Goal: Task Accomplishment & Management: Manage account settings

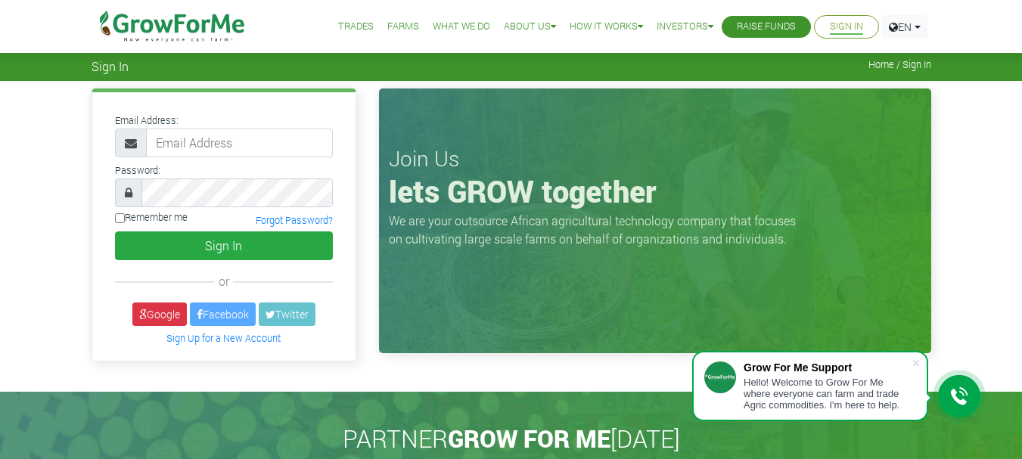
click at [845, 27] on link "Sign In" at bounding box center [846, 27] width 33 height 16
click at [838, 31] on link "Sign In" at bounding box center [846, 27] width 33 height 16
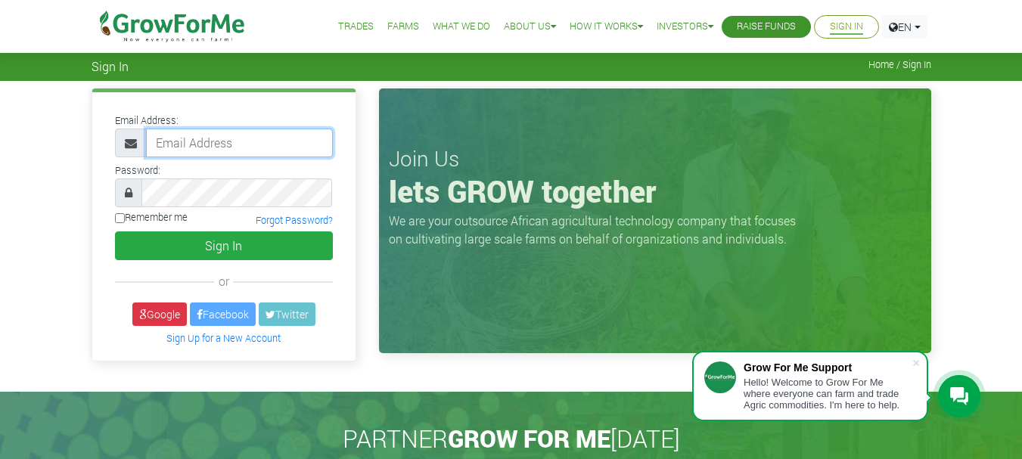
click at [224, 140] on input "email" at bounding box center [239, 143] width 187 height 29
click at [216, 154] on input "23355766" at bounding box center [239, 143] width 187 height 29
type input "[EMAIL_ADDRESS][DOMAIN_NAME]"
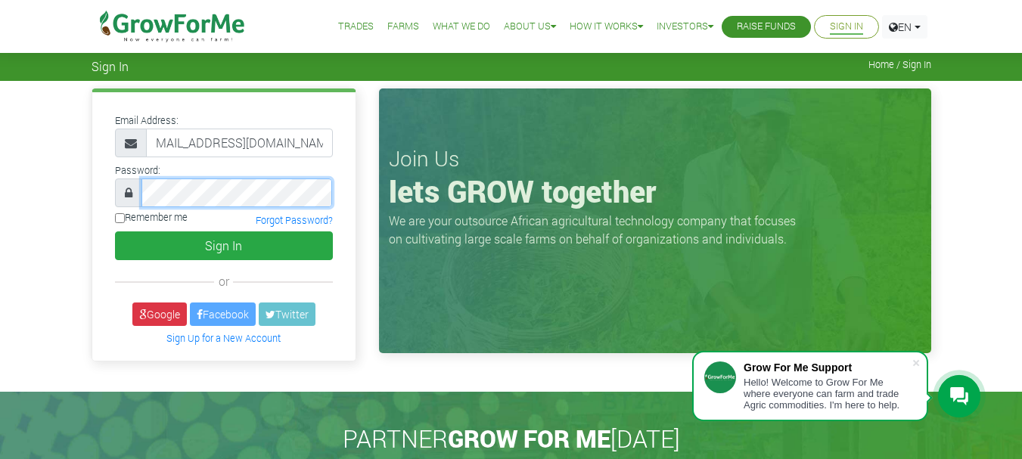
scroll to position [0, 0]
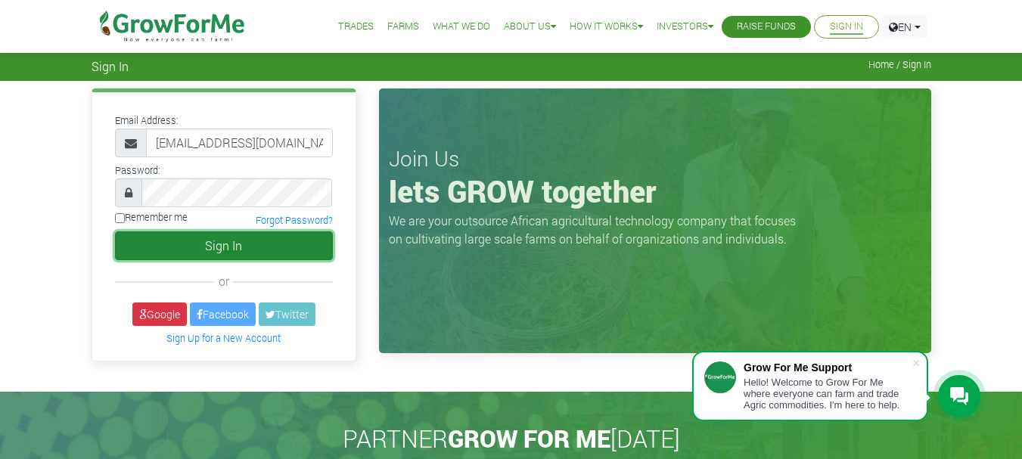
click at [199, 239] on button "Sign In" at bounding box center [224, 245] width 218 height 29
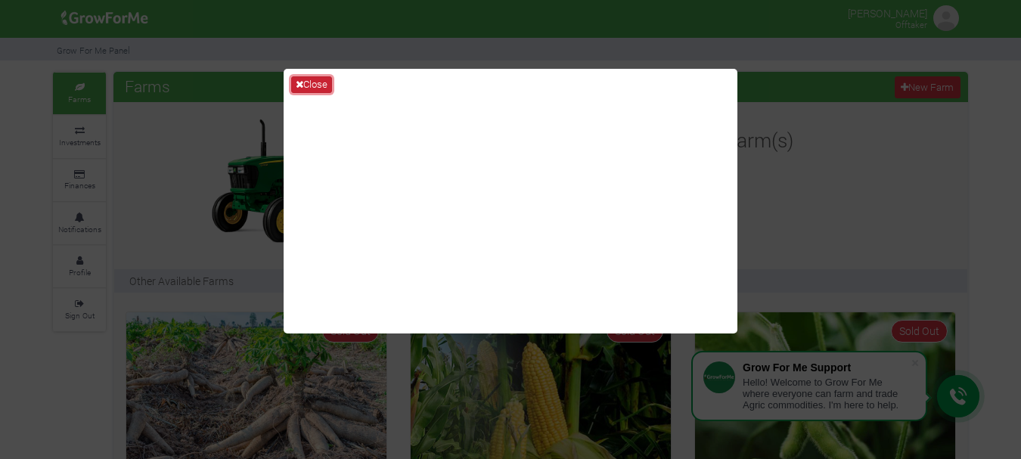
click at [324, 80] on button "Close" at bounding box center [311, 84] width 41 height 17
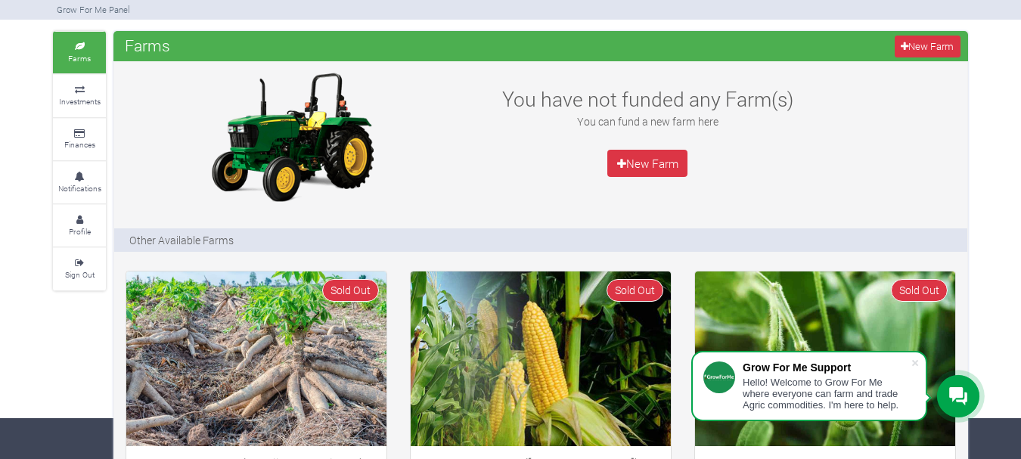
scroll to position [36, 0]
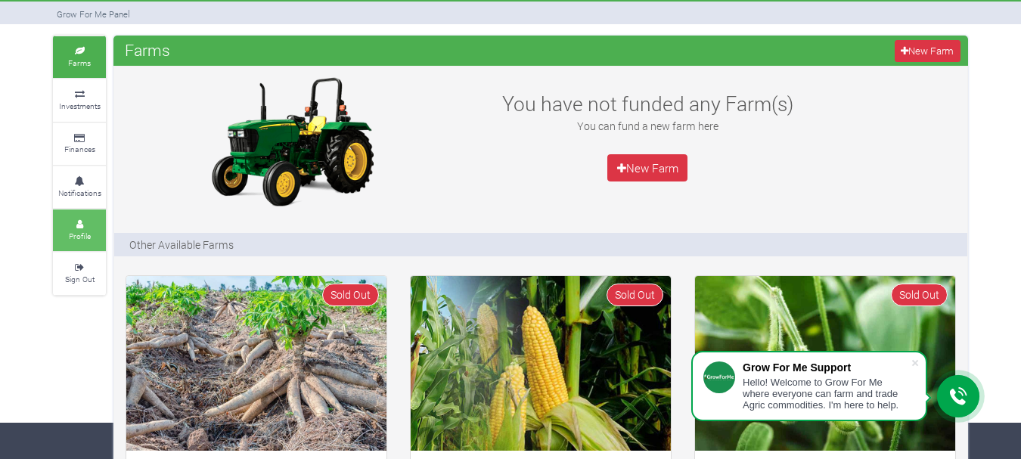
click at [88, 229] on link "Profile" at bounding box center [79, 230] width 53 height 42
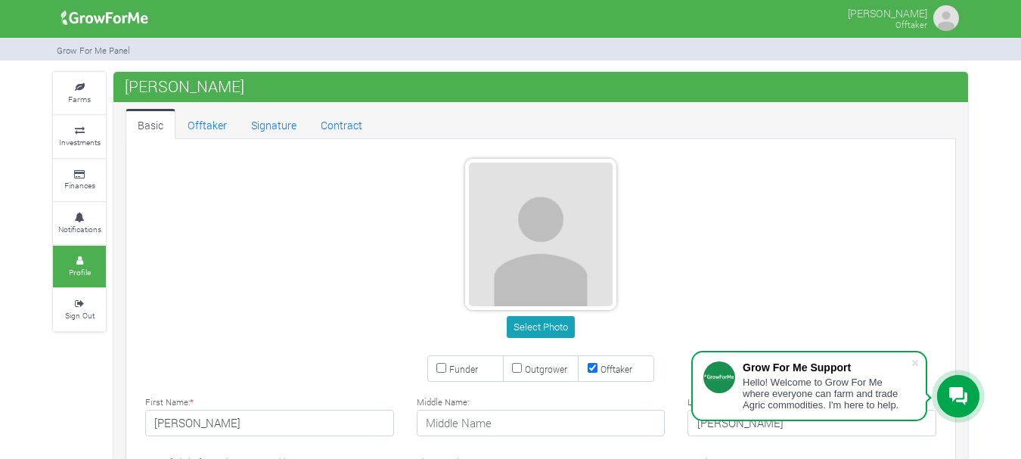
type input "55 766 6850"
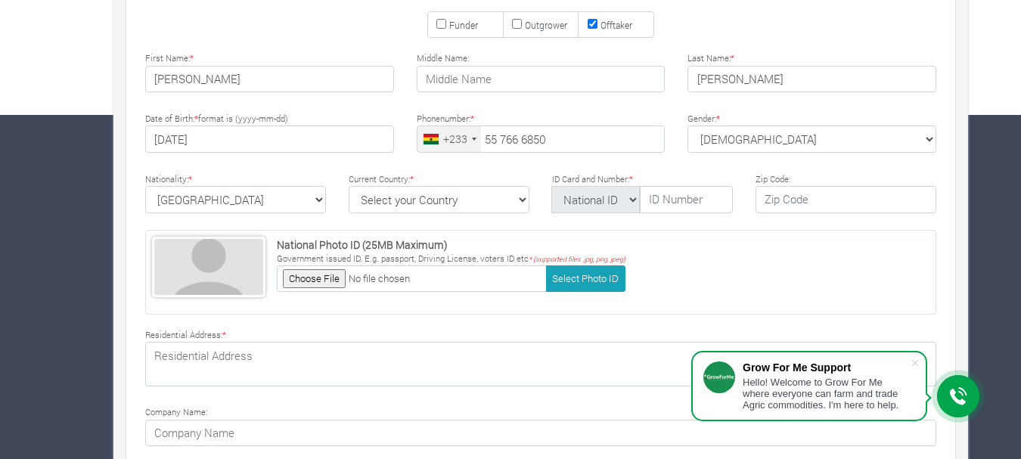
scroll to position [350, 0]
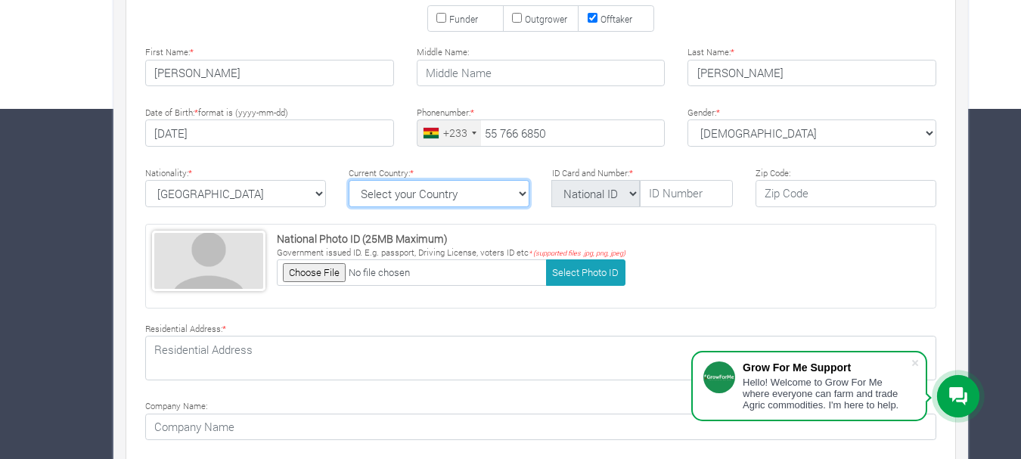
click at [520, 191] on select "Select your Country [GEOGRAPHIC_DATA] [GEOGRAPHIC_DATA] [GEOGRAPHIC_DATA] [US_S…" at bounding box center [439, 193] width 181 height 27
select select "[GEOGRAPHIC_DATA]"
click at [349, 180] on select "Select your Country [GEOGRAPHIC_DATA] [GEOGRAPHIC_DATA] [GEOGRAPHIC_DATA] [US_S…" at bounding box center [439, 193] width 181 height 27
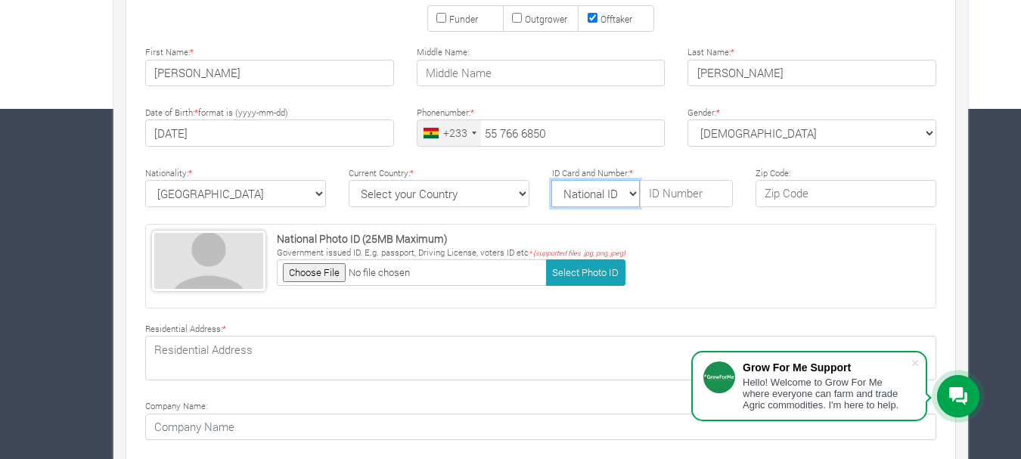
click at [638, 192] on select "National ID [GEOGRAPHIC_DATA] ID Passport Drivers" at bounding box center [595, 193] width 88 height 27
select select "Ghana ID"
click at [551, 180] on select "National ID [GEOGRAPHIC_DATA] ID Passport Drivers" at bounding box center [595, 193] width 88 height 27
click at [680, 195] on input "text" at bounding box center [686, 193] width 93 height 27
type input "g"
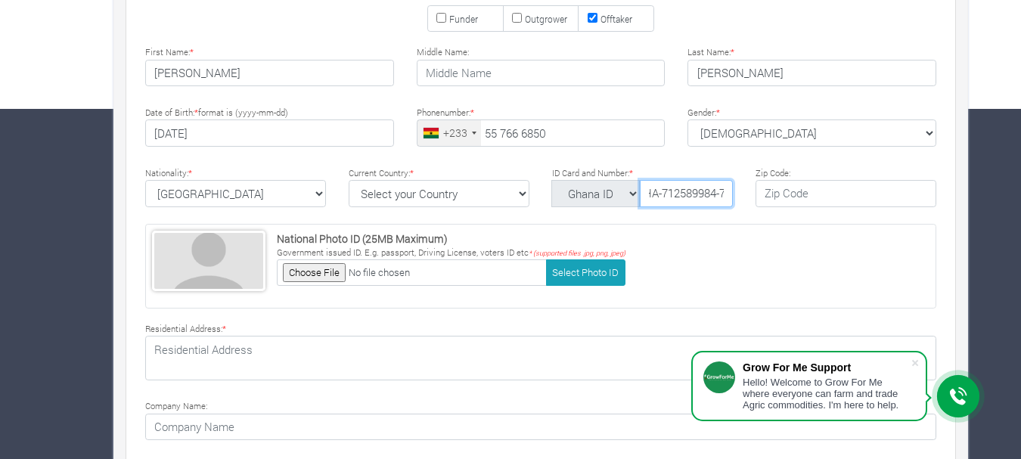
scroll to position [0, 19]
type input "GHA-712589984-7"
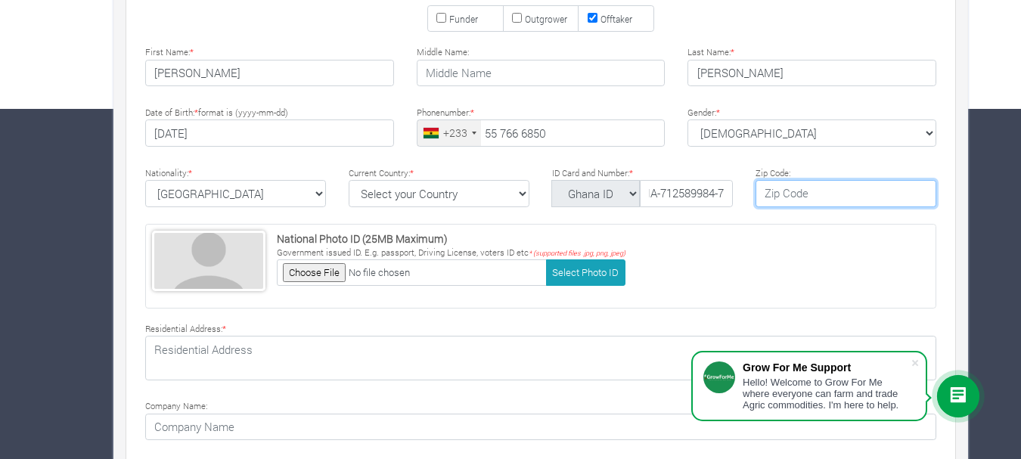
click at [802, 192] on input "text" at bounding box center [845, 193] width 181 height 27
type input "00233"
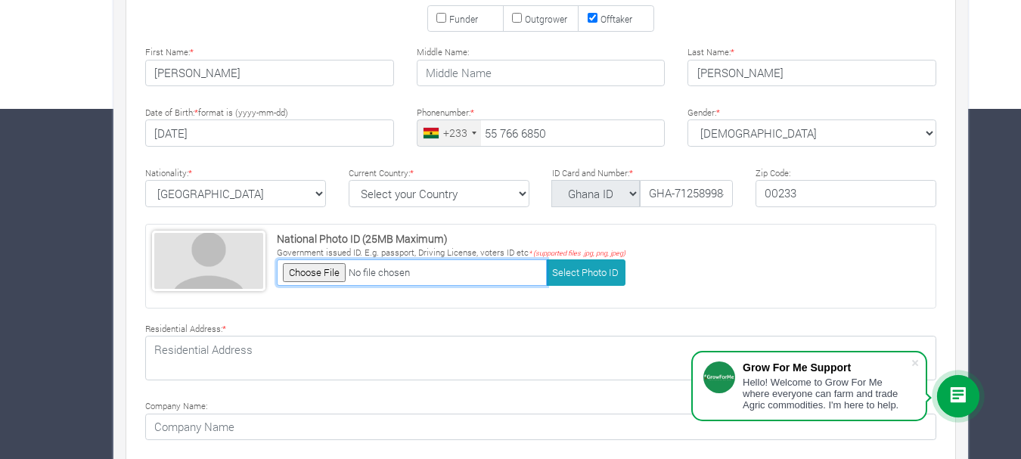
click at [330, 277] on input "file" at bounding box center [412, 272] width 270 height 26
type input "C:\fakepath\[PERSON_NAME]..jpeg"
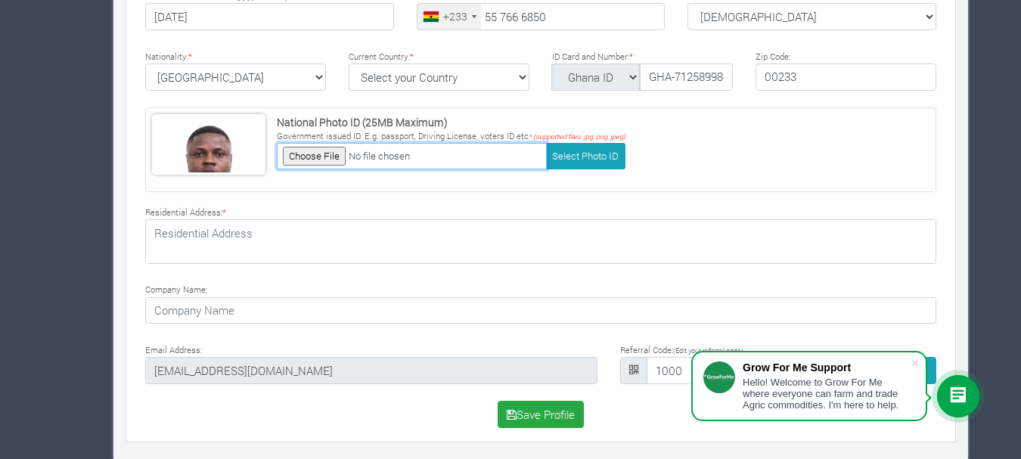
scroll to position [468, 0]
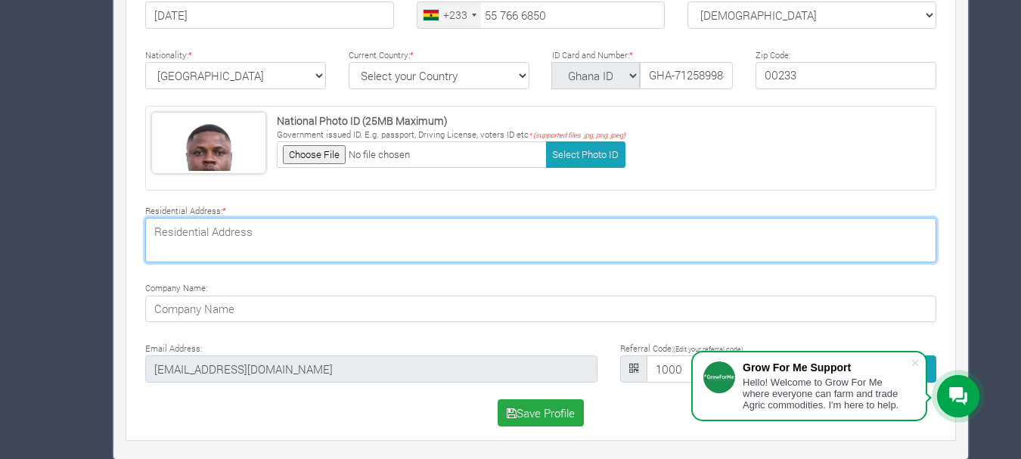
click at [285, 240] on textarea at bounding box center [540, 240] width 791 height 44
type textarea "[GEOGRAPHIC_DATA], [GEOGRAPHIC_DATA]"
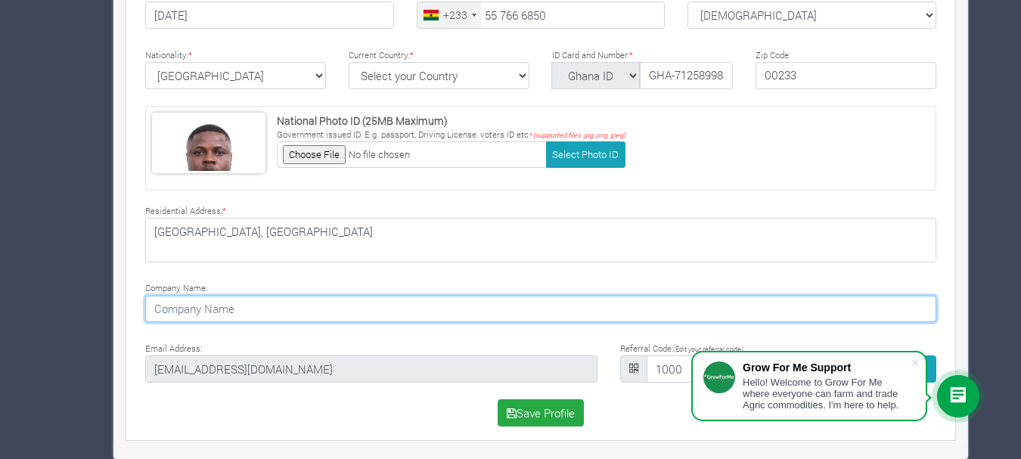
click at [270, 313] on input at bounding box center [540, 309] width 791 height 27
type input "M"
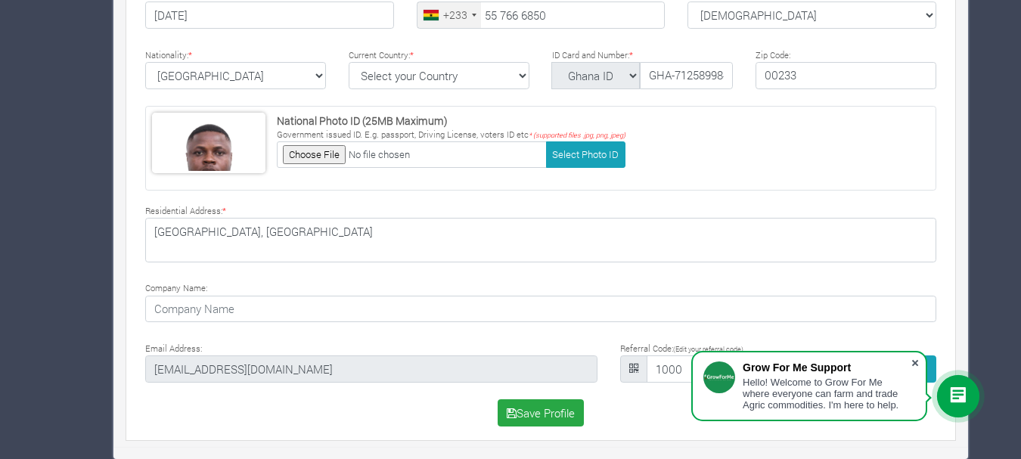
click at [914, 365] on span at bounding box center [914, 362] width 15 height 15
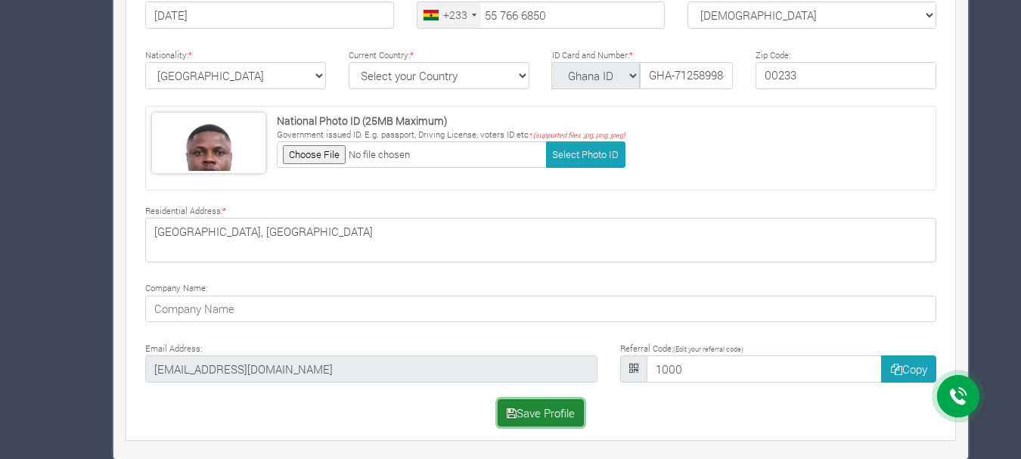
click at [551, 414] on button "Save Profile" at bounding box center [541, 412] width 87 height 27
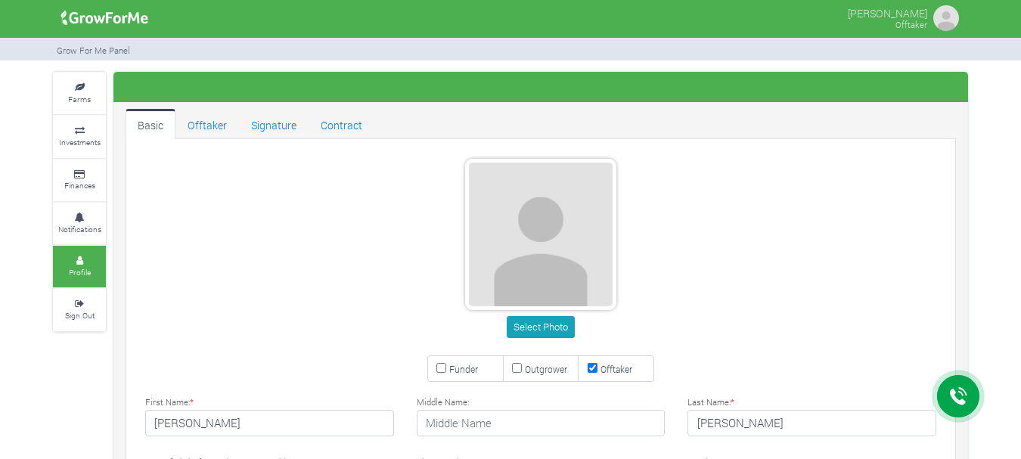
type input "55 766 6850"
click at [539, 332] on button "Select Photo" at bounding box center [540, 327] width 67 height 22
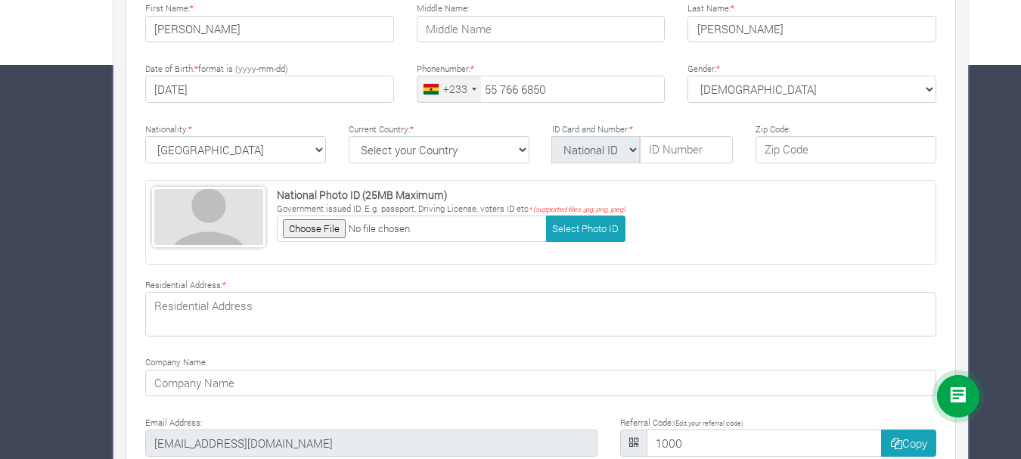
scroll to position [421, 0]
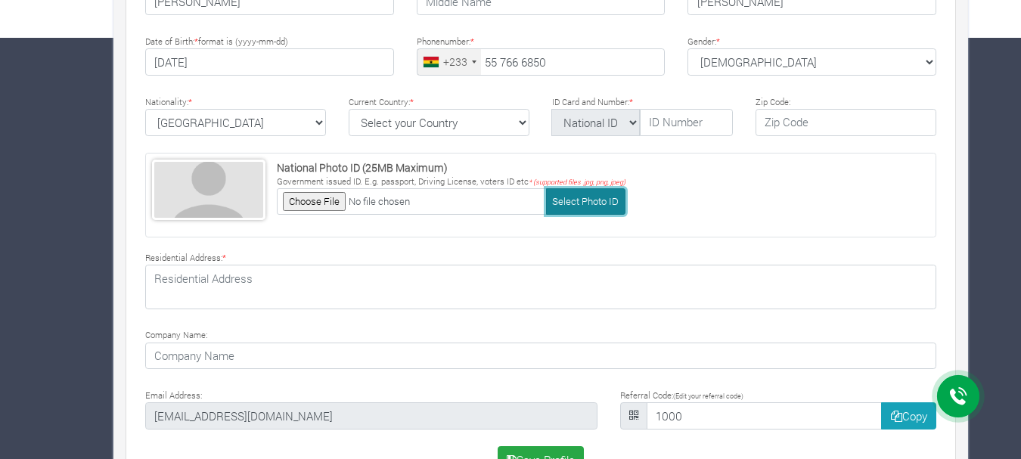
click at [565, 195] on button "Select Photo ID" at bounding box center [585, 201] width 79 height 26
type input "C:\fakepath\[PERSON_NAME]..jpeg"
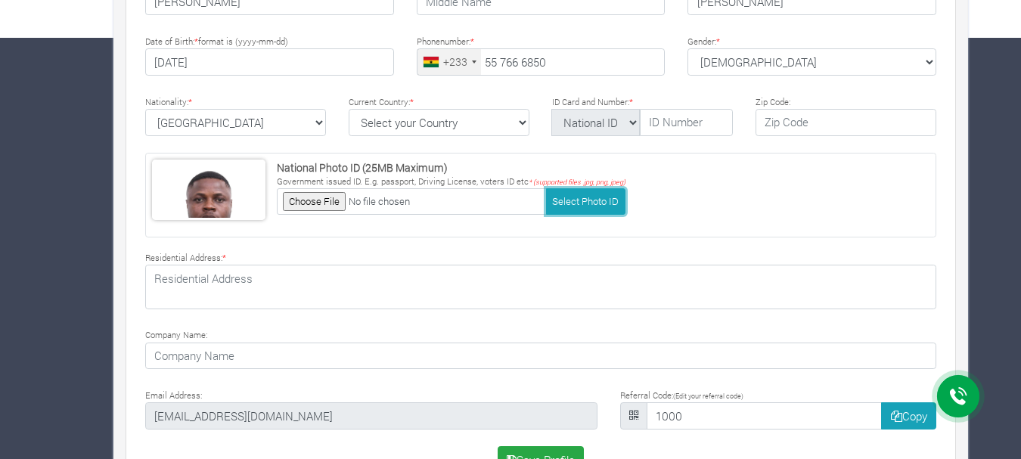
scroll to position [468, 0]
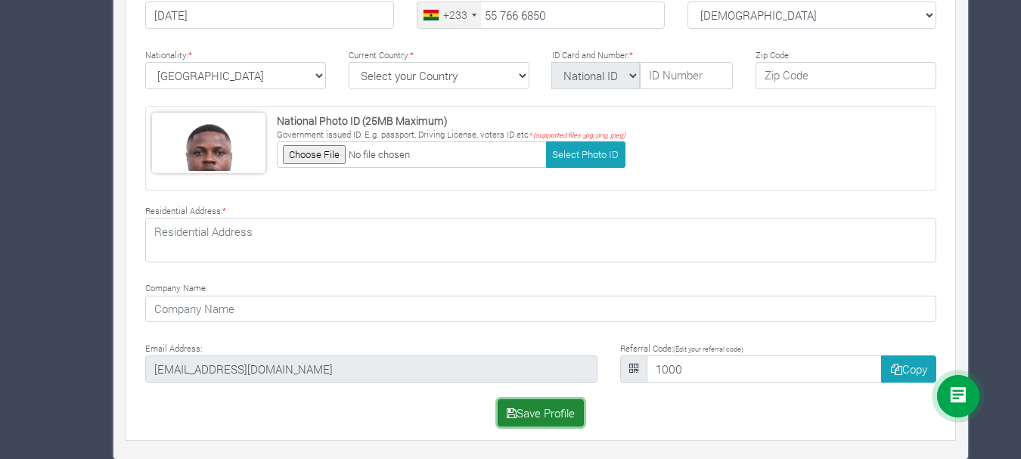
click at [558, 414] on button "Save Profile" at bounding box center [541, 412] width 87 height 27
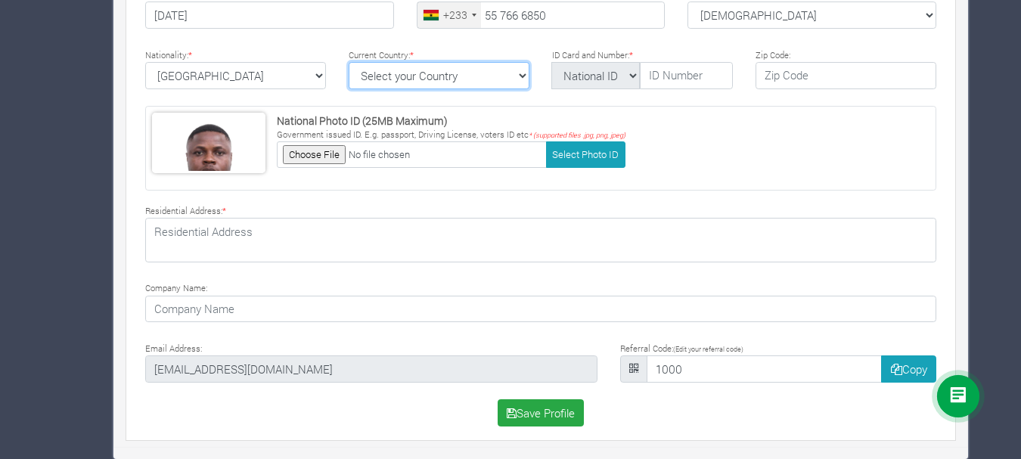
click at [427, 67] on select "Select your Country [GEOGRAPHIC_DATA] [GEOGRAPHIC_DATA] [GEOGRAPHIC_DATA] [US_S…" at bounding box center [439, 75] width 181 height 27
select select "[GEOGRAPHIC_DATA]"
click at [423, 79] on select "Select your Country [GEOGRAPHIC_DATA] [GEOGRAPHIC_DATA] [GEOGRAPHIC_DATA] [US_S…" at bounding box center [439, 75] width 181 height 27
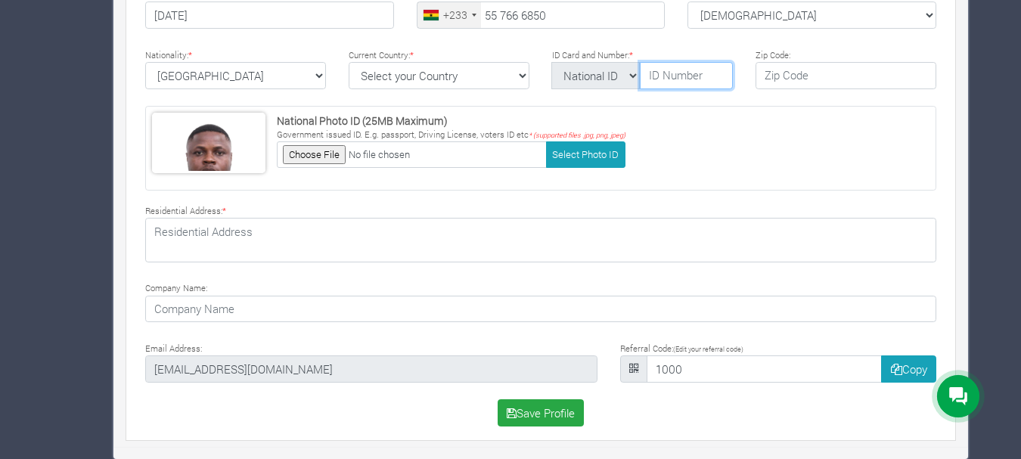
click at [646, 81] on input "text" at bounding box center [686, 75] width 93 height 27
type input "GHA-712589984-7"
click at [630, 79] on select "National ID Ghana ID Passport Drivers" at bounding box center [595, 75] width 88 height 27
select select "Ghana ID"
click at [551, 62] on select "National ID Ghana ID Passport Drivers" at bounding box center [595, 75] width 88 height 27
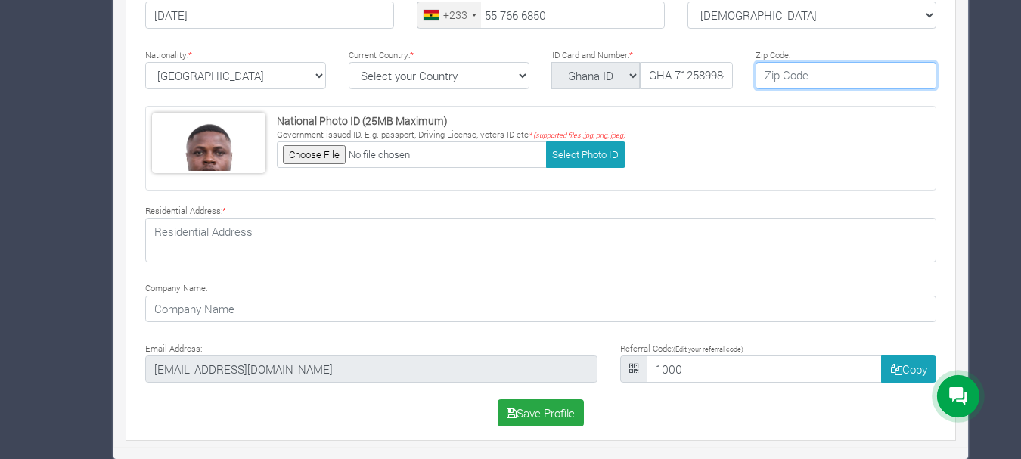
click at [805, 71] on input "text" at bounding box center [845, 75] width 181 height 27
type input "00233"
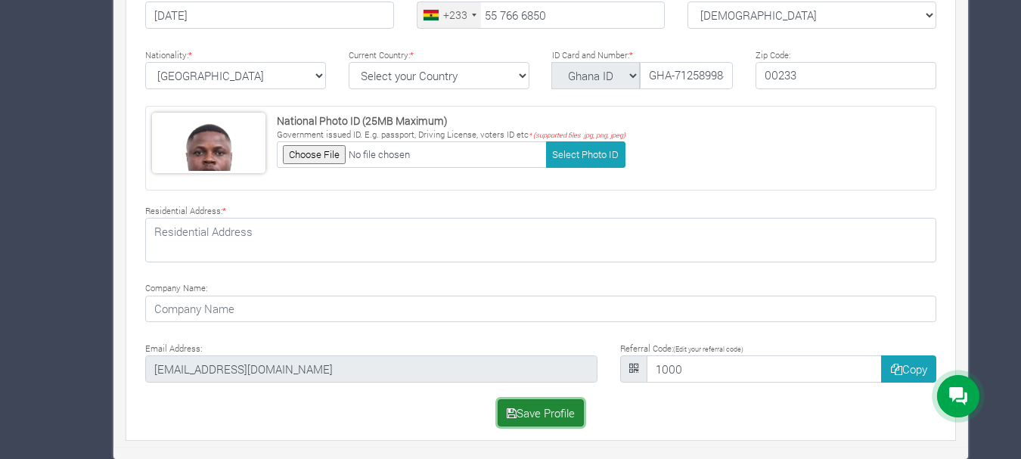
click at [563, 420] on button "Save Profile" at bounding box center [541, 412] width 87 height 27
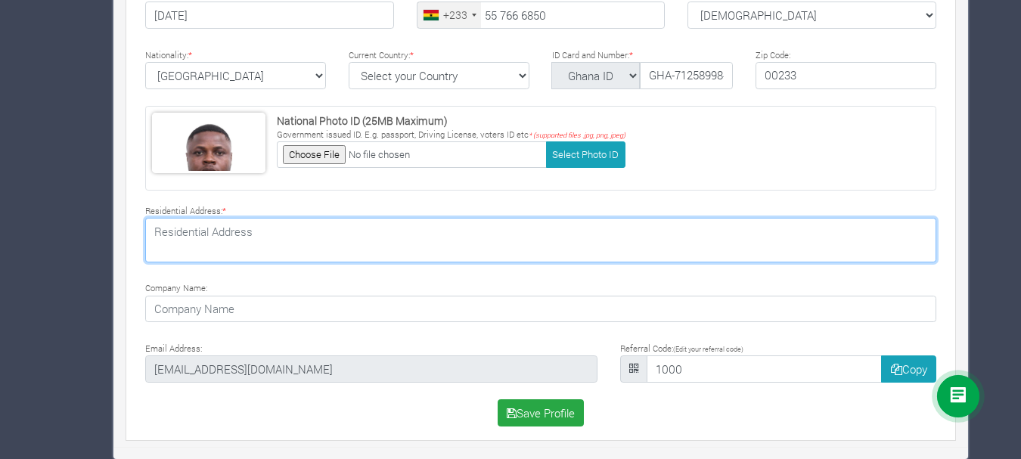
click at [387, 257] on textarea at bounding box center [540, 240] width 791 height 44
type textarea "[GEOGRAPHIC_DATA], [GEOGRAPHIC_DATA]"
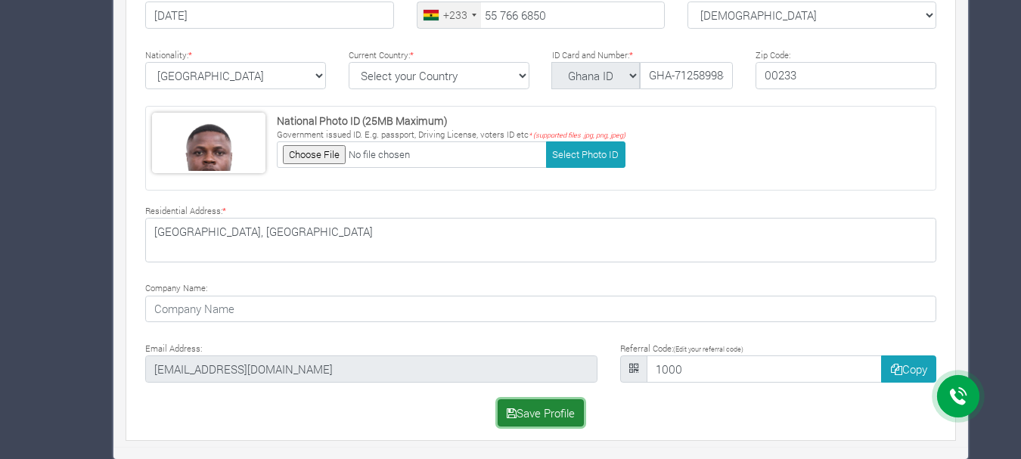
click at [528, 408] on button "Save Profile" at bounding box center [541, 412] width 87 height 27
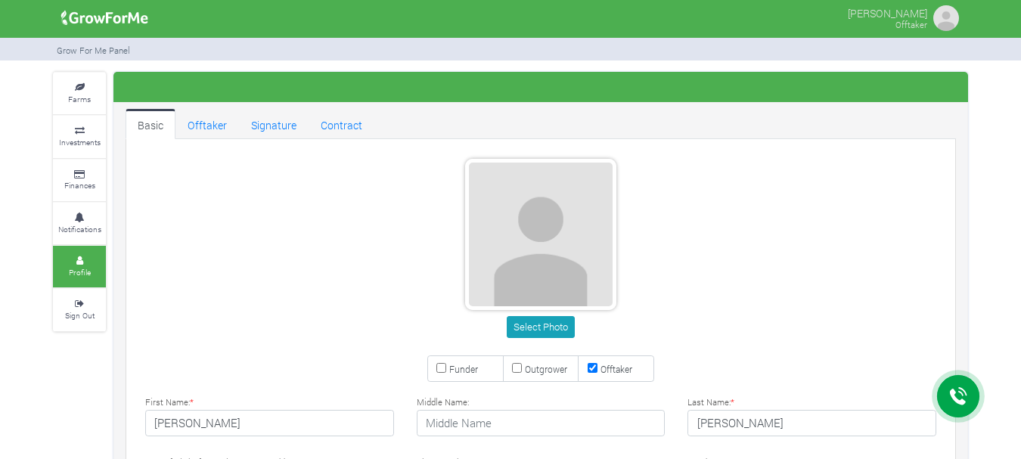
type input "55 766 6850"
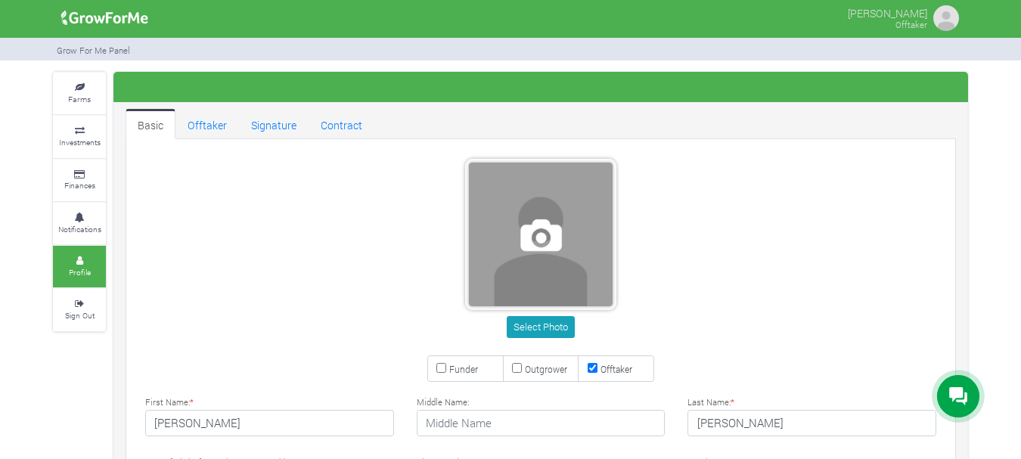
click at [544, 265] on span at bounding box center [541, 235] width 144 height 144
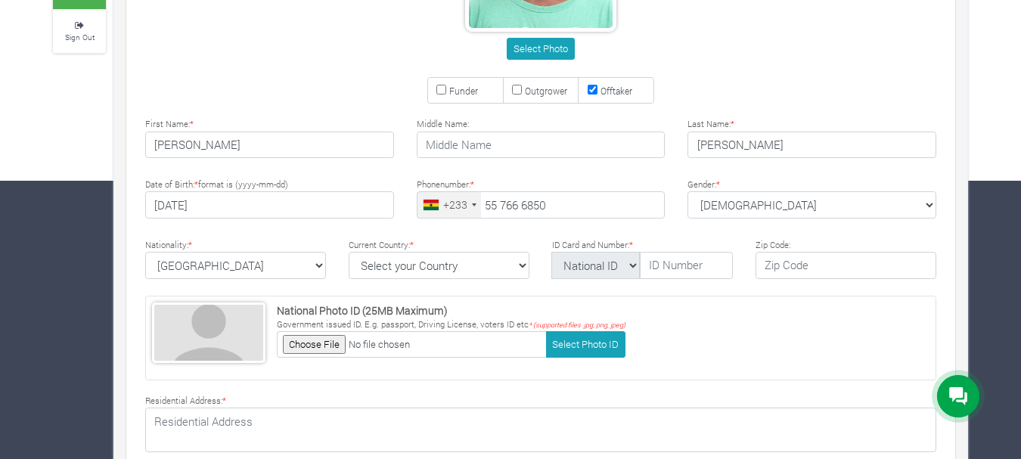
scroll to position [280, 0]
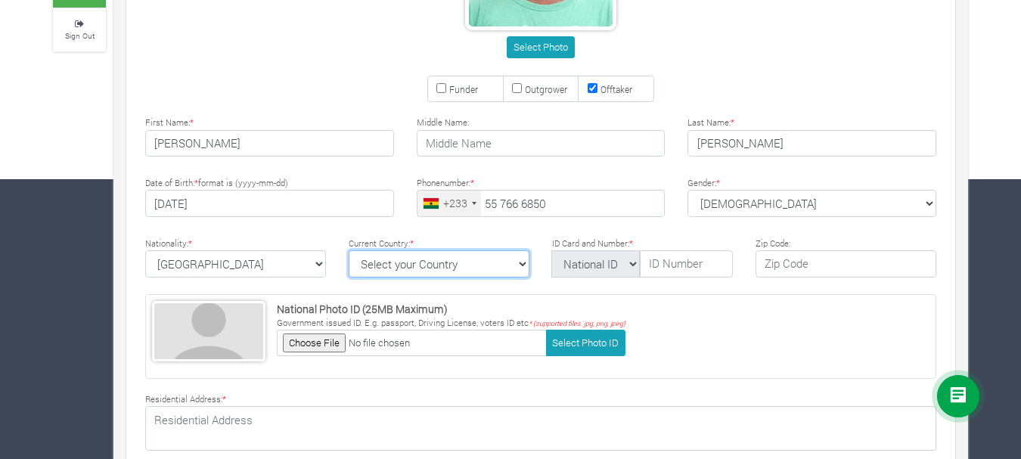
click at [462, 267] on select "Select your Country Afghanistan Albania Algeria American Samoa Andorra Angola A…" at bounding box center [439, 263] width 181 height 27
click at [496, 274] on select "Select your Country Afghanistan Albania Algeria American Samoa Andorra Angola A…" at bounding box center [439, 263] width 181 height 27
select select "Ghana"
click at [349, 250] on select "Select your Country Afghanistan Albania Algeria American Samoa Andorra Angola A…" at bounding box center [439, 263] width 181 height 27
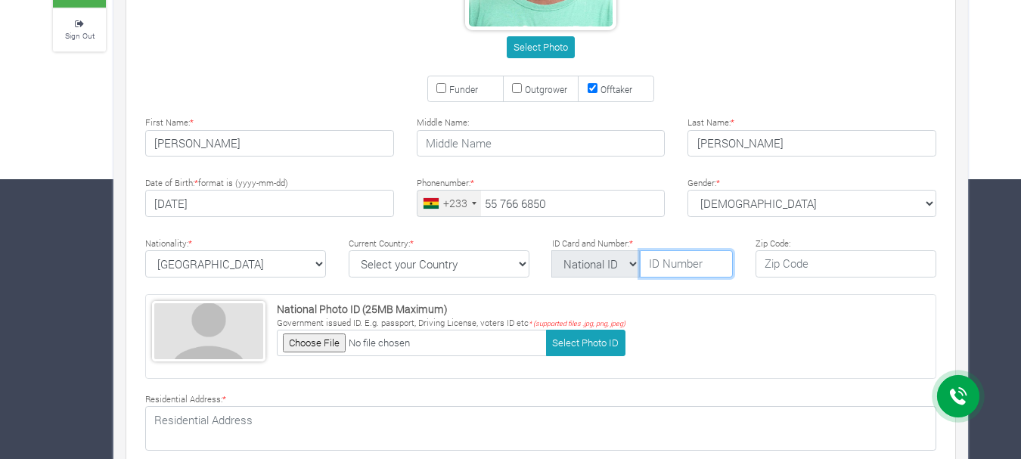
click at [667, 262] on input "text" at bounding box center [686, 263] width 93 height 27
type input "GHA-712589984-7"
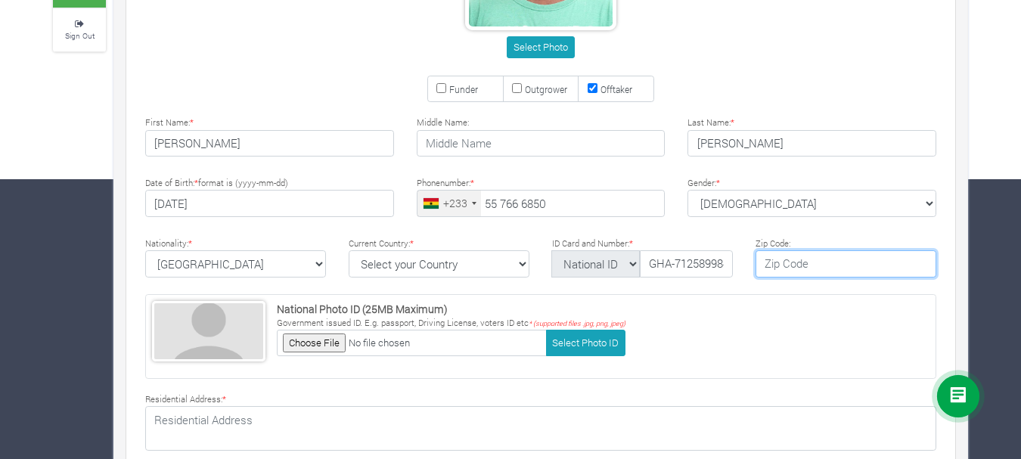
click at [799, 274] on input "text" at bounding box center [845, 263] width 181 height 27
type input "00233"
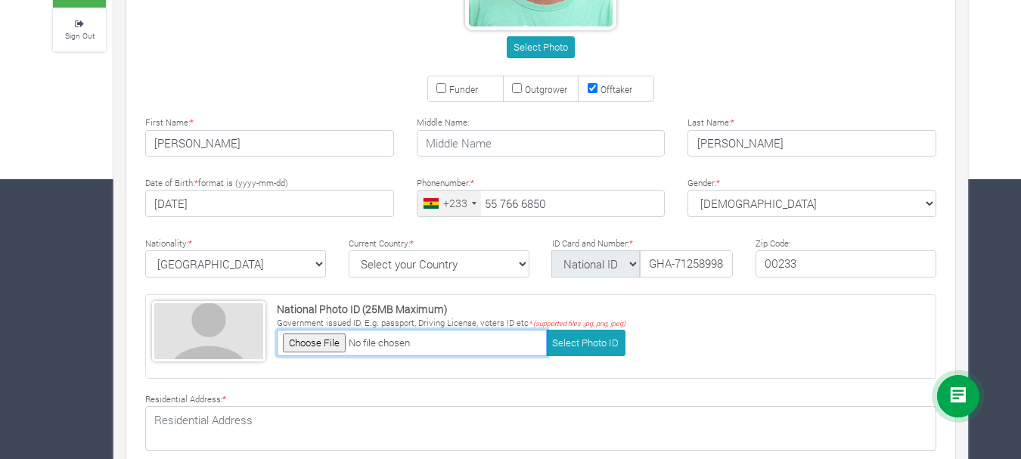
click at [318, 345] on input "file" at bounding box center [412, 343] width 270 height 26
type input "C:\fakepath\MENSAH EVANS..jpeg"
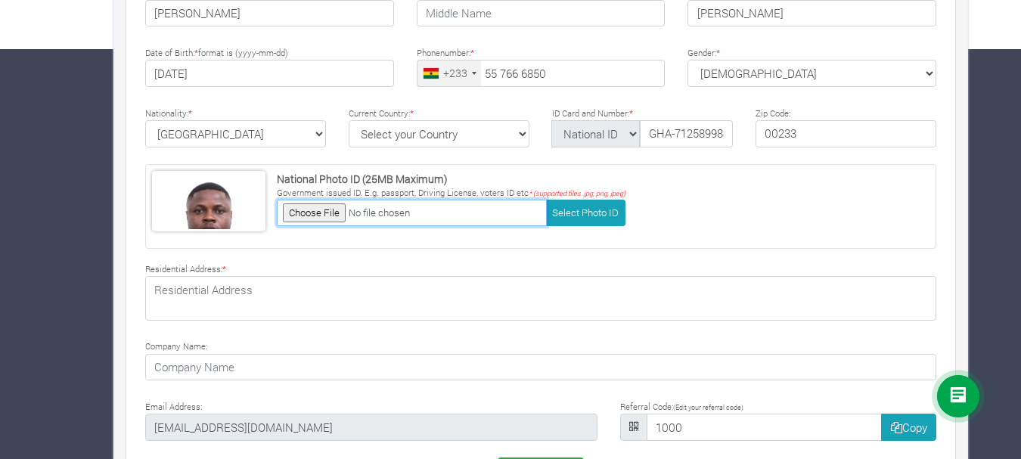
scroll to position [412, 0]
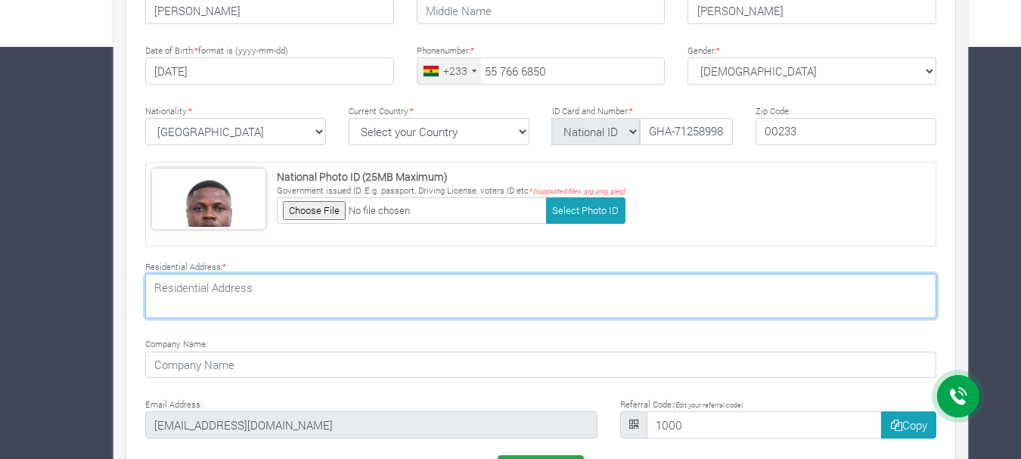
click at [428, 293] on textarea at bounding box center [540, 296] width 791 height 44
type textarea "Amankani Street, Adenta"
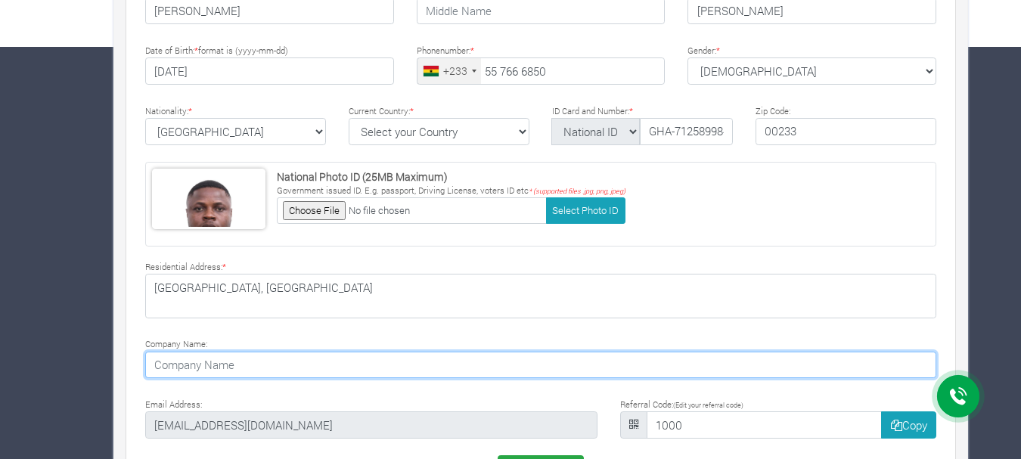
click at [321, 372] on input at bounding box center [540, 365] width 791 height 27
click at [392, 365] on input "ME PANKS ENTERPRISE" at bounding box center [540, 365] width 791 height 27
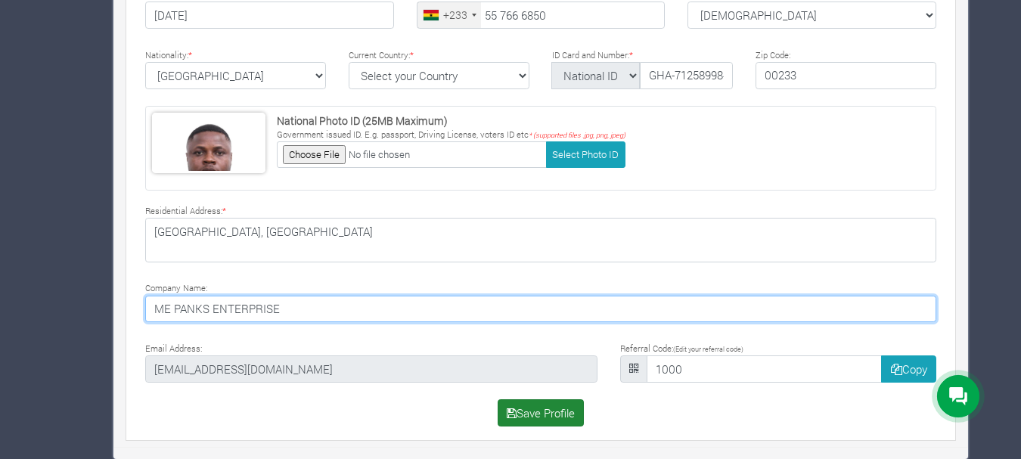
type input "ME PANKS ENTERPRISE"
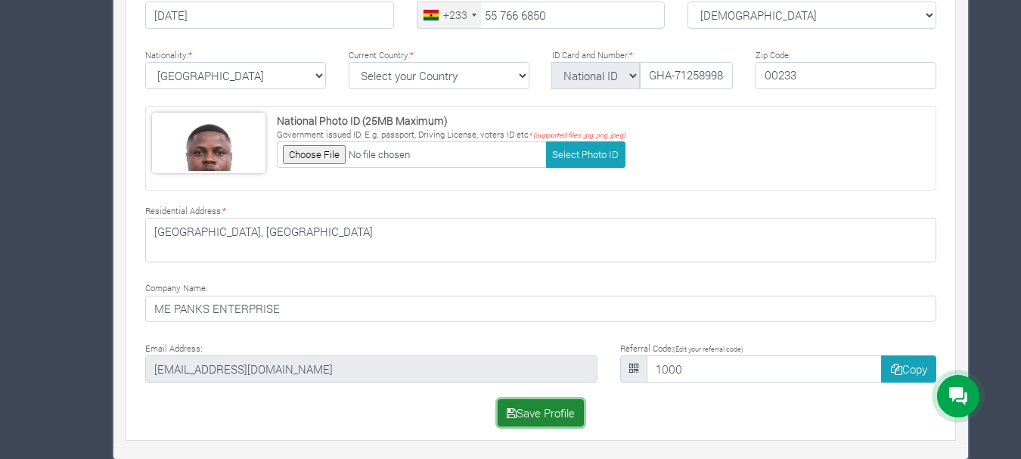
click at [538, 411] on button "Save Profile" at bounding box center [541, 412] width 87 height 27
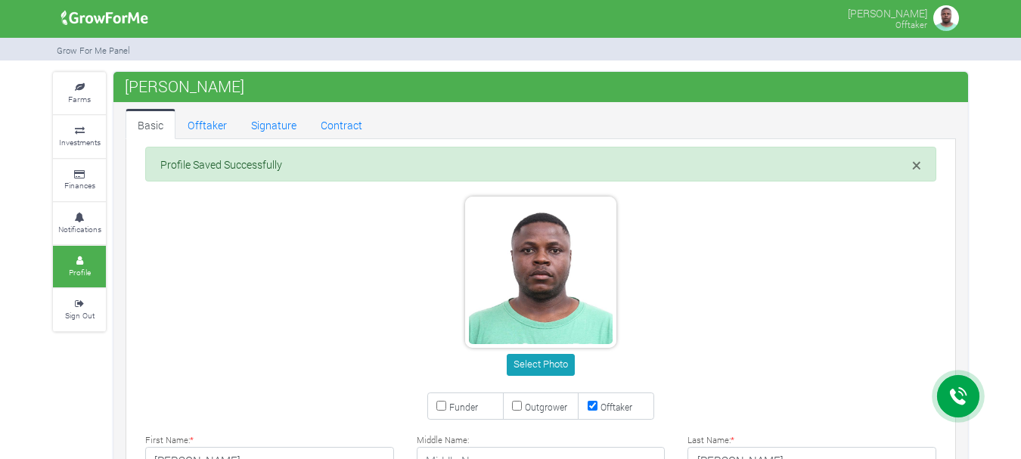
type input "55 766 6850"
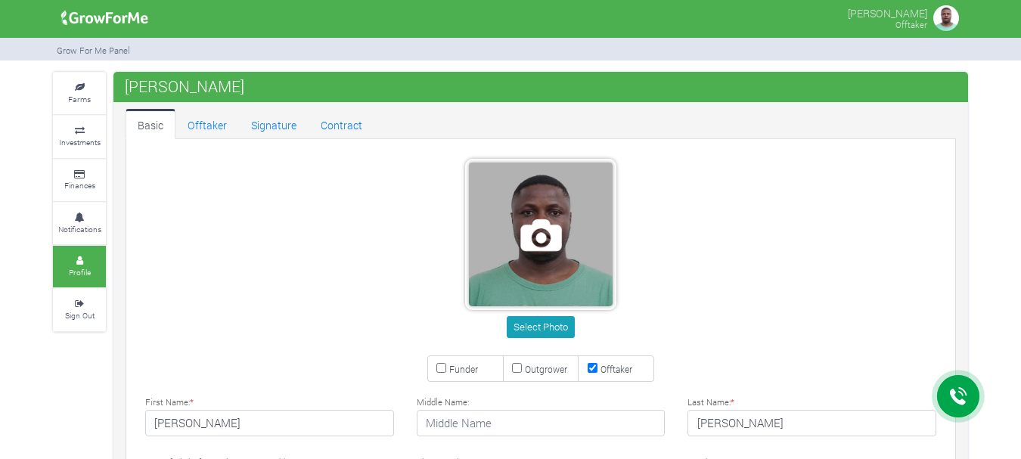
click at [528, 254] on span at bounding box center [541, 235] width 144 height 144
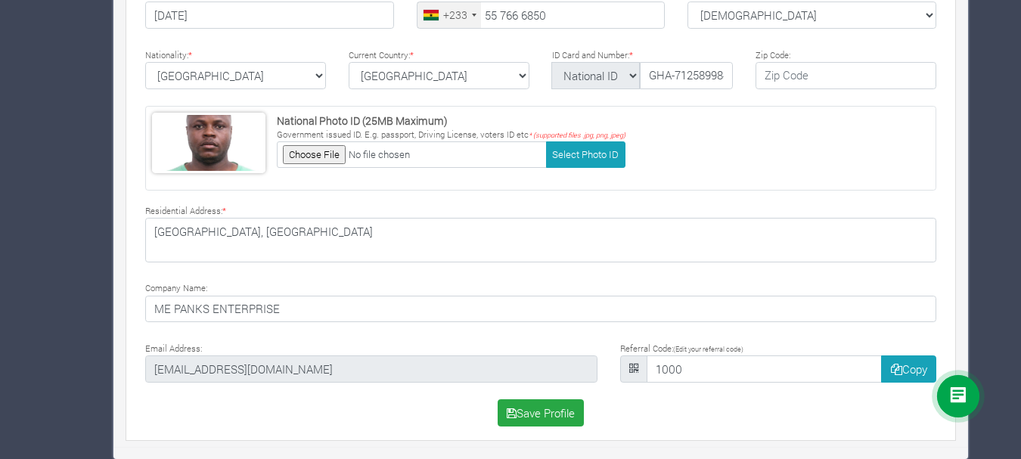
scroll to position [417, 0]
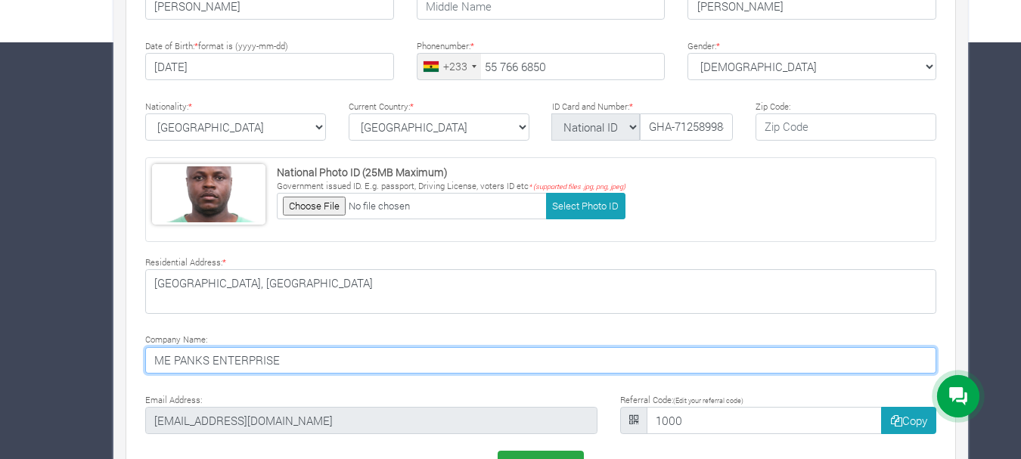
click at [622, 361] on input "ME PANKS ENTERPRISE" at bounding box center [540, 360] width 791 height 27
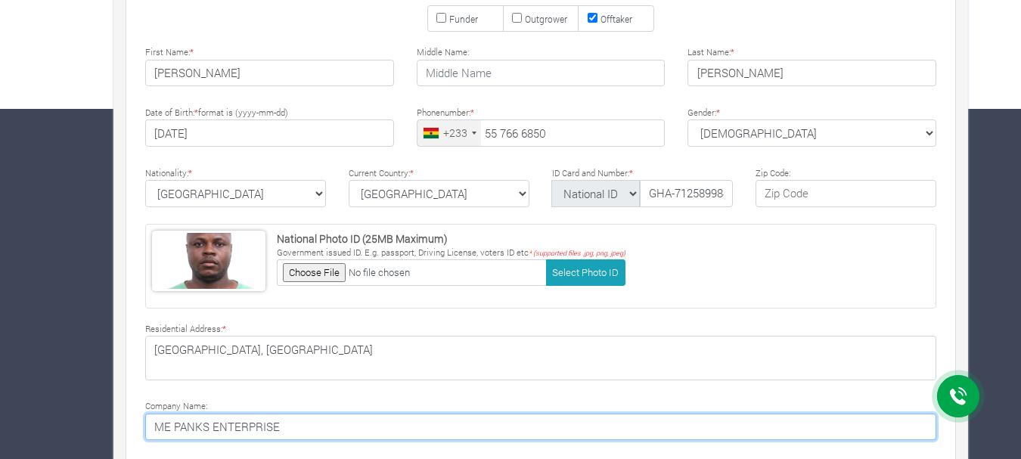
scroll to position [428, 0]
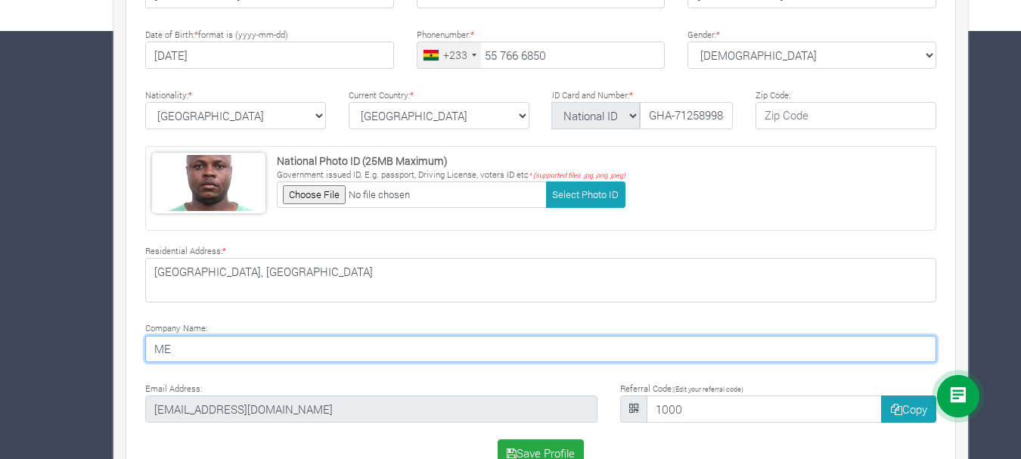
type input "M"
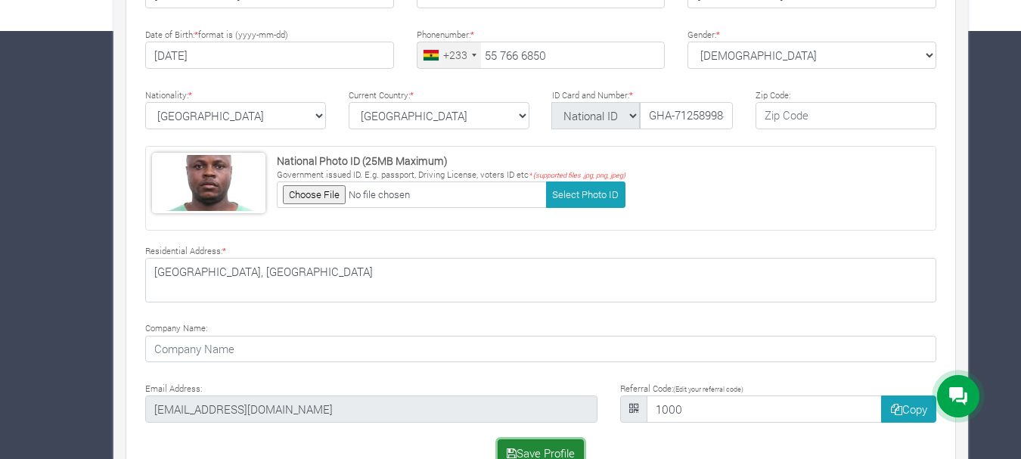
click at [557, 448] on button "Save Profile" at bounding box center [541, 452] width 87 height 27
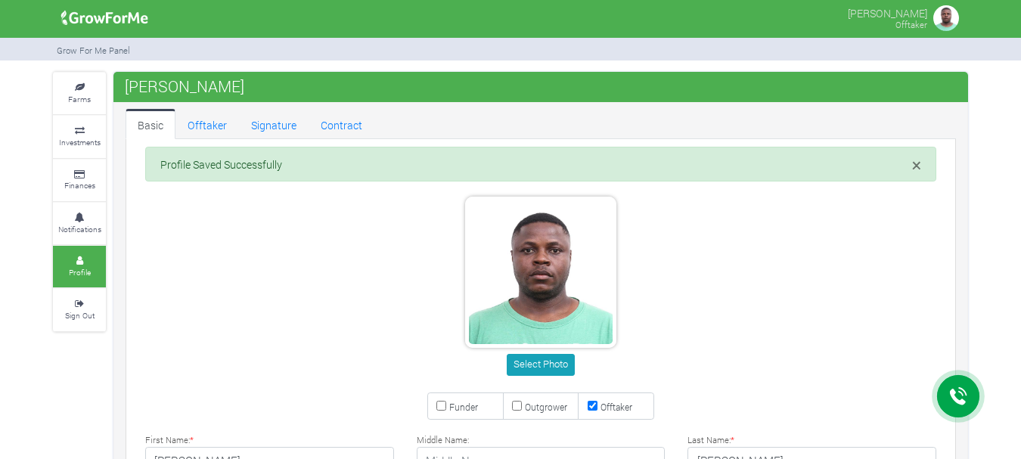
type input "55 766 6850"
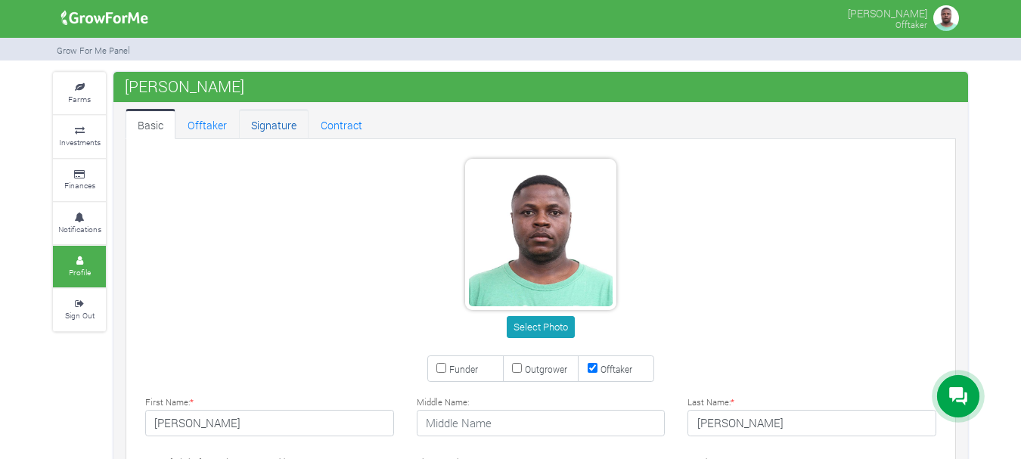
click at [274, 121] on link "Signature" at bounding box center [274, 124] width 70 height 30
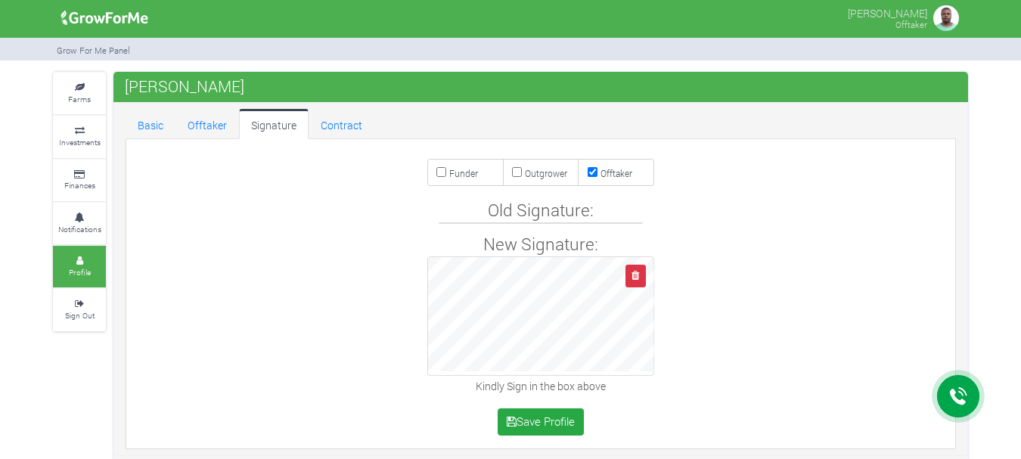
scroll to position [8, 0]
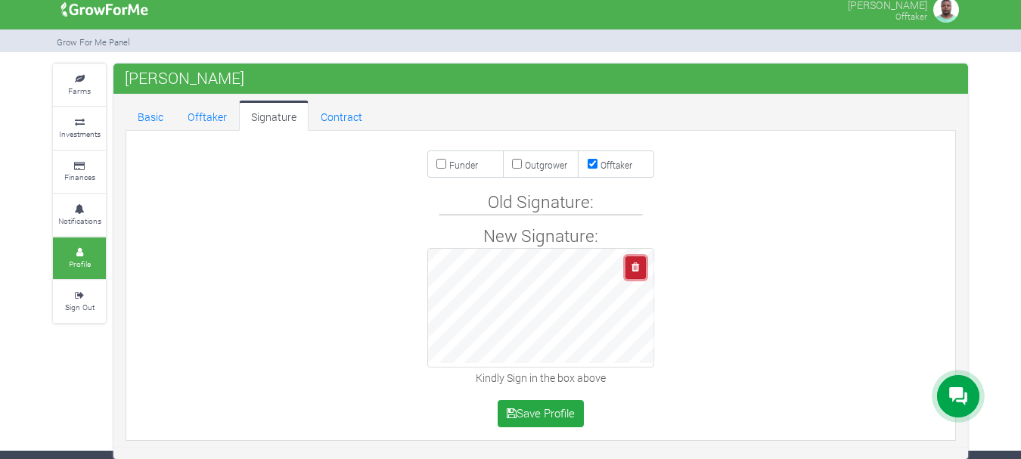
click at [637, 268] on icon "button" at bounding box center [635, 267] width 8 height 10
click at [331, 119] on link "Contract" at bounding box center [342, 116] width 66 height 30
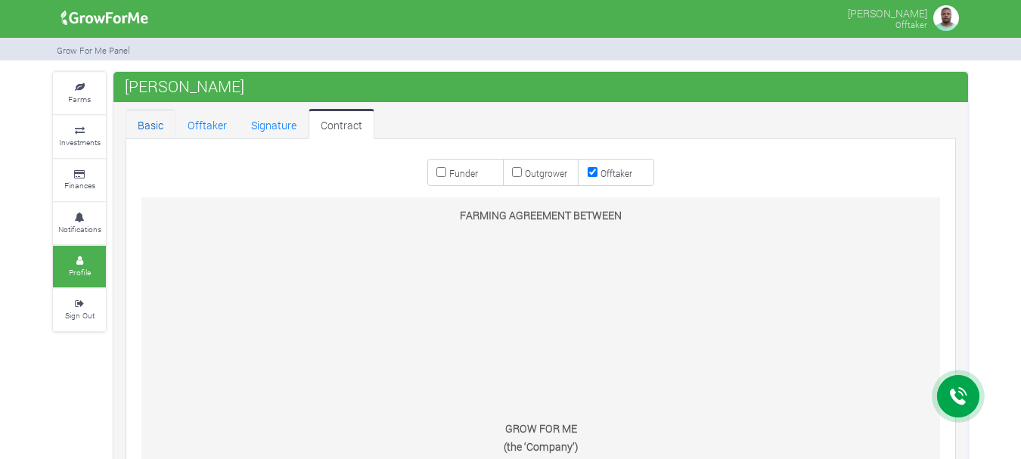
click at [158, 120] on link "Basic" at bounding box center [151, 124] width 50 height 30
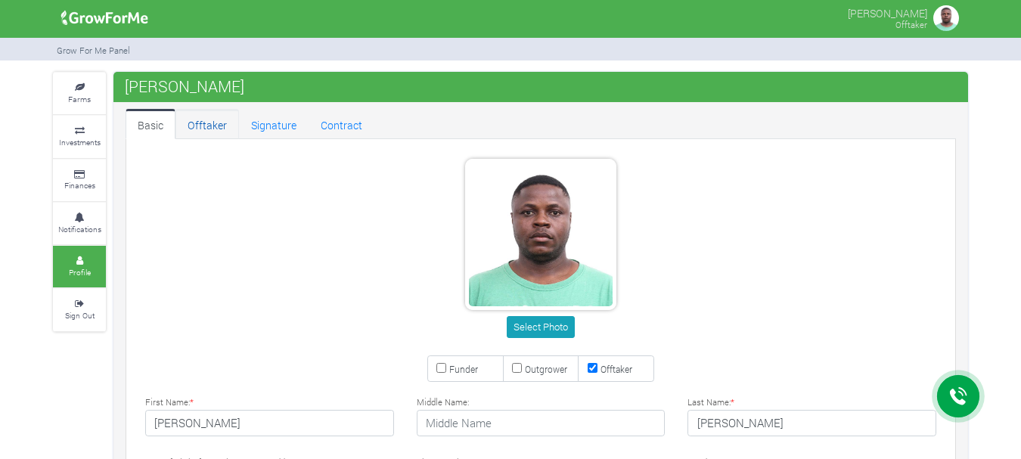
click at [202, 122] on link "Offtaker" at bounding box center [207, 124] width 64 height 30
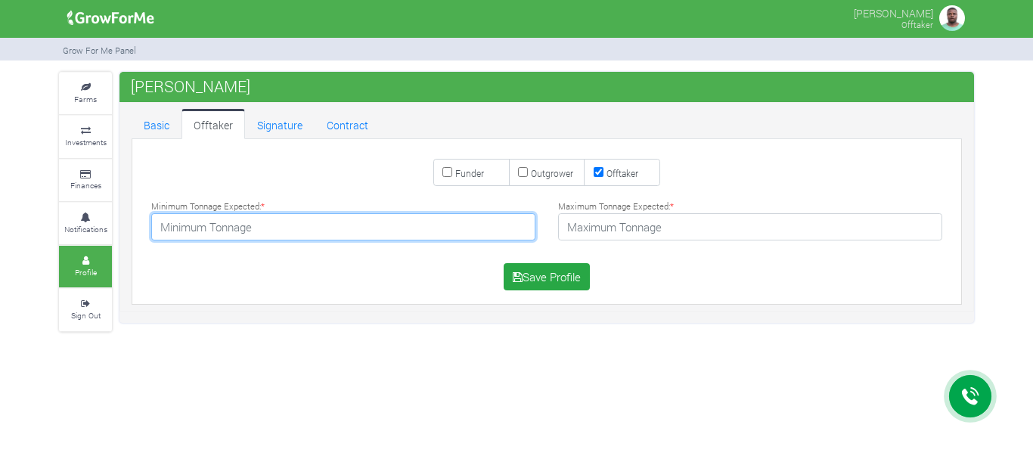
click at [347, 228] on input "number" at bounding box center [343, 226] width 384 height 27
click at [448, 235] on input "number" at bounding box center [343, 226] width 384 height 27
